Goal: Transaction & Acquisition: Purchase product/service

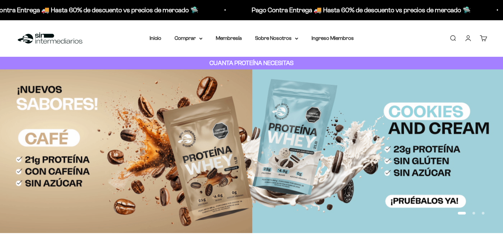
click at [472, 42] on link "Iniciar sesión" at bounding box center [467, 38] width 7 height 7
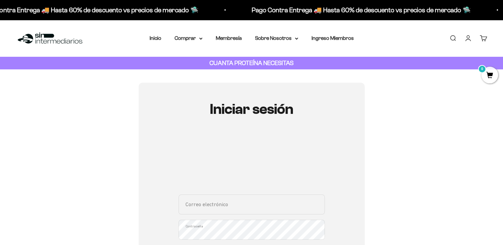
type input "[EMAIL_ADDRESS][DOMAIN_NAME]"
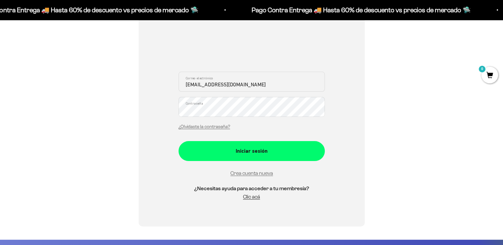
scroll to position [132, 0]
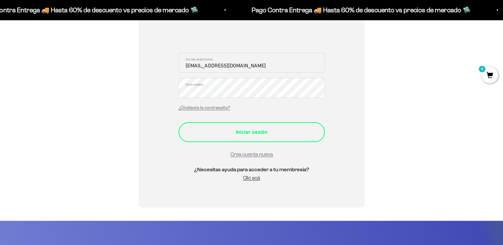
click at [266, 128] on div "Iniciar sesión" at bounding box center [252, 132] width 120 height 9
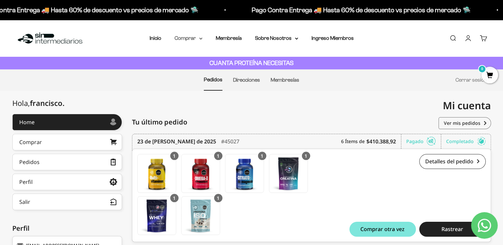
click at [192, 38] on summary "Comprar" at bounding box center [189, 38] width 28 height 9
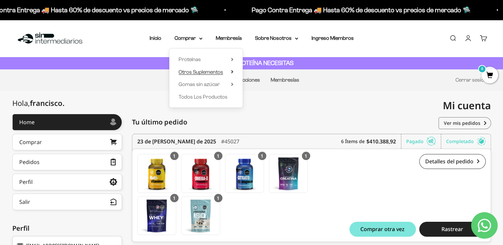
click at [210, 72] on span "Otros Suplementos" at bounding box center [201, 72] width 45 height 6
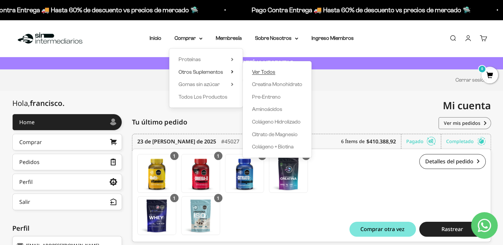
click at [262, 75] on span "Ver Todos" at bounding box center [263, 72] width 23 height 9
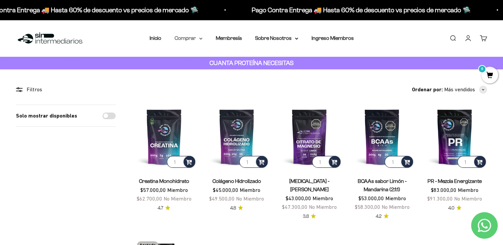
click at [194, 35] on summary "Comprar" at bounding box center [189, 38] width 28 height 9
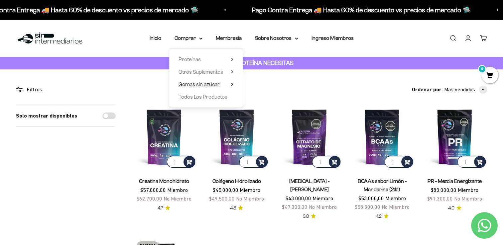
click at [206, 84] on span "Gomas sin azúcar" at bounding box center [199, 84] width 41 height 6
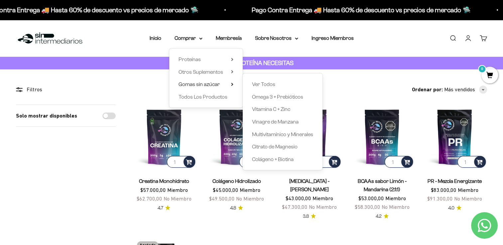
click at [270, 89] on div "Ver Todos Omega 3 + Prebióticos Vitamina C + Zinc Vinagre de Manzana Multivitam…" at bounding box center [283, 121] width 80 height 97
click at [266, 86] on span "Ver Todos" at bounding box center [263, 84] width 23 height 6
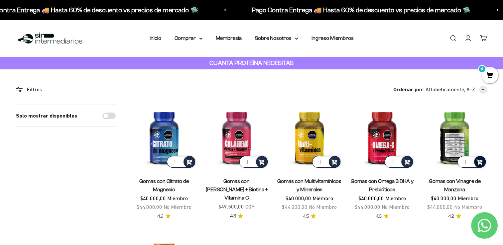
click at [481, 163] on span at bounding box center [479, 162] width 6 height 8
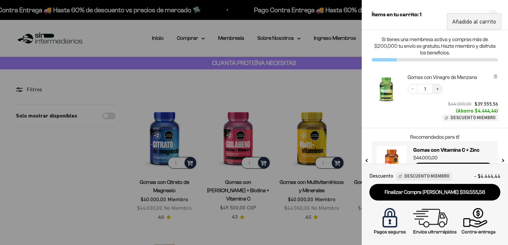
click at [440, 88] on button "Increase quantity" at bounding box center [438, 89] width 10 height 10
click at [341, 100] on div at bounding box center [254, 122] width 508 height 245
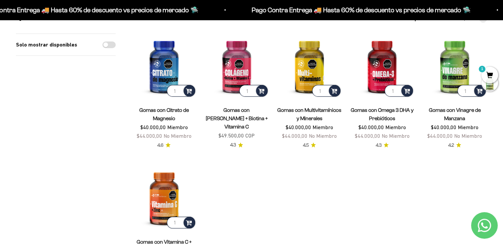
scroll to position [73, 0]
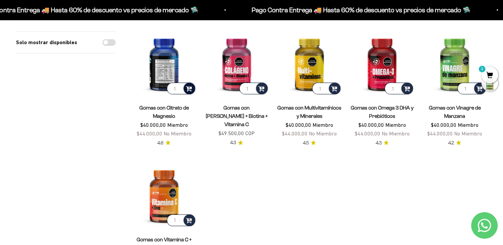
click at [190, 91] on span at bounding box center [189, 88] width 6 height 8
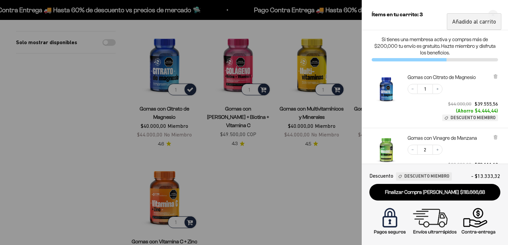
click at [269, 170] on div at bounding box center [254, 122] width 508 height 245
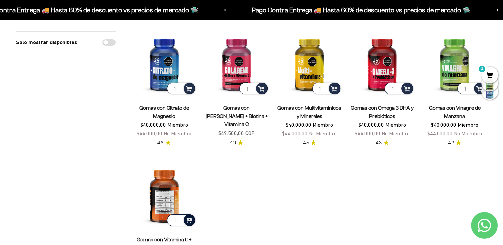
click at [189, 219] on span at bounding box center [189, 220] width 6 height 8
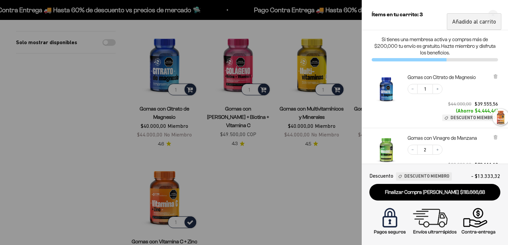
click at [241, 189] on div at bounding box center [254, 122] width 508 height 245
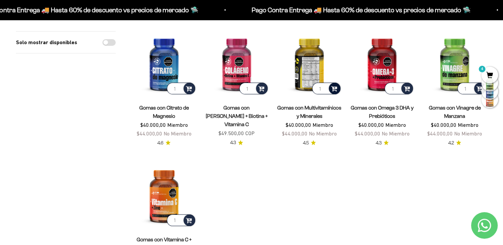
click at [332, 87] on span at bounding box center [334, 88] width 6 height 8
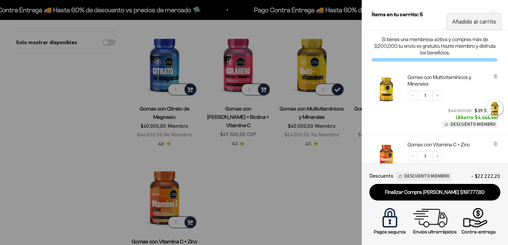
click at [306, 180] on div at bounding box center [254, 122] width 508 height 245
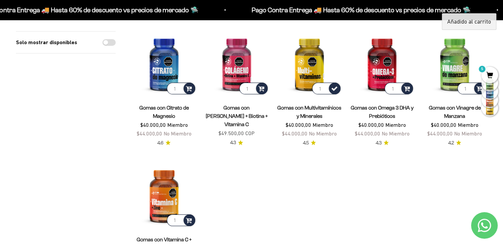
scroll to position [0, 0]
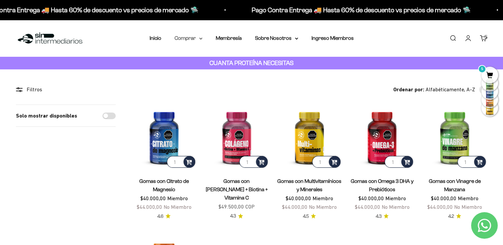
click at [187, 38] on summary "Comprar" at bounding box center [189, 38] width 28 height 9
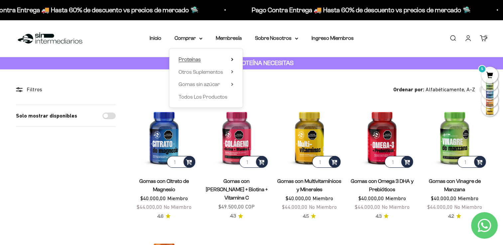
click at [197, 57] on span "Proteínas" at bounding box center [190, 60] width 22 height 6
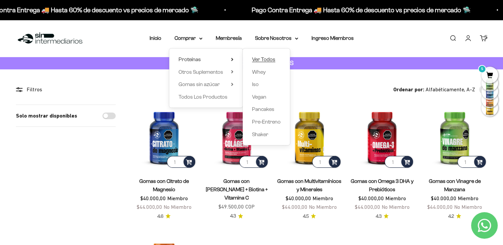
click at [271, 62] on span "Ver Todos" at bounding box center [263, 60] width 23 height 6
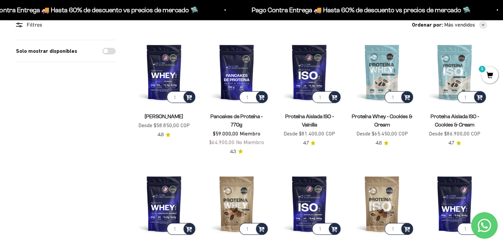
scroll to position [75, 0]
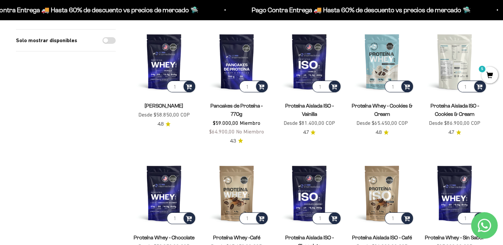
click at [455, 56] on img at bounding box center [454, 61] width 65 height 65
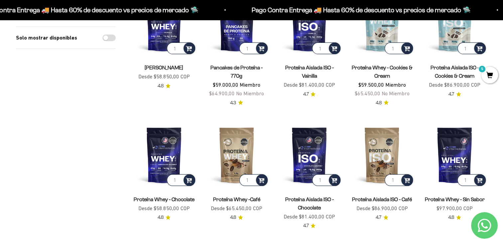
scroll to position [118, 0]
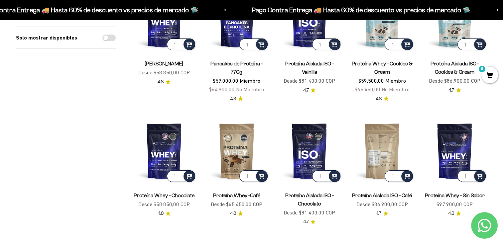
click at [387, 158] on img at bounding box center [382, 151] width 65 height 65
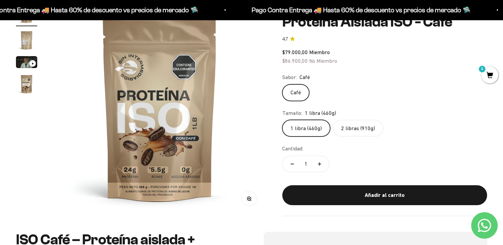
scroll to position [87, 0]
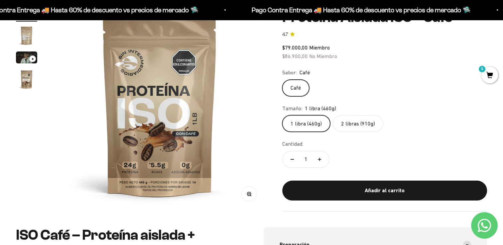
click at [353, 121] on label "2 libras (910g)" at bounding box center [358, 123] width 51 height 17
click at [282, 115] on input "2 libras (910g)" at bounding box center [282, 115] width 0 height 0
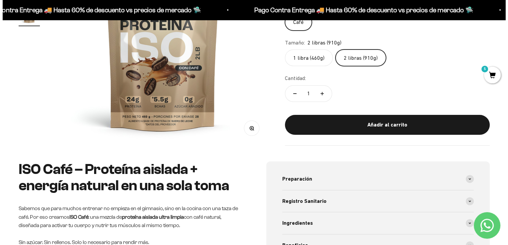
scroll to position [148, 0]
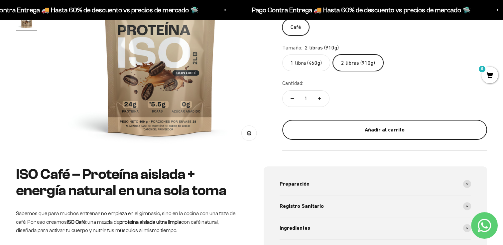
click at [395, 131] on div "Añadir al carrito" at bounding box center [385, 129] width 178 height 9
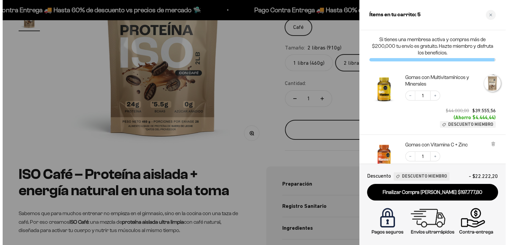
scroll to position [0, 671]
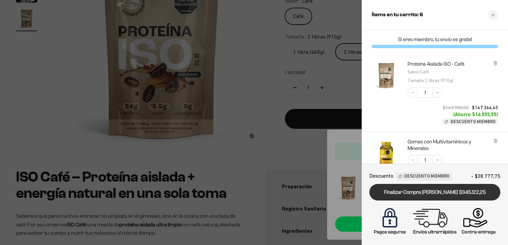
click at [454, 196] on link "Finalizar Compra [PERSON_NAME] $345.122,25" at bounding box center [434, 192] width 131 height 17
